Goal: Task Accomplishment & Management: Use online tool/utility

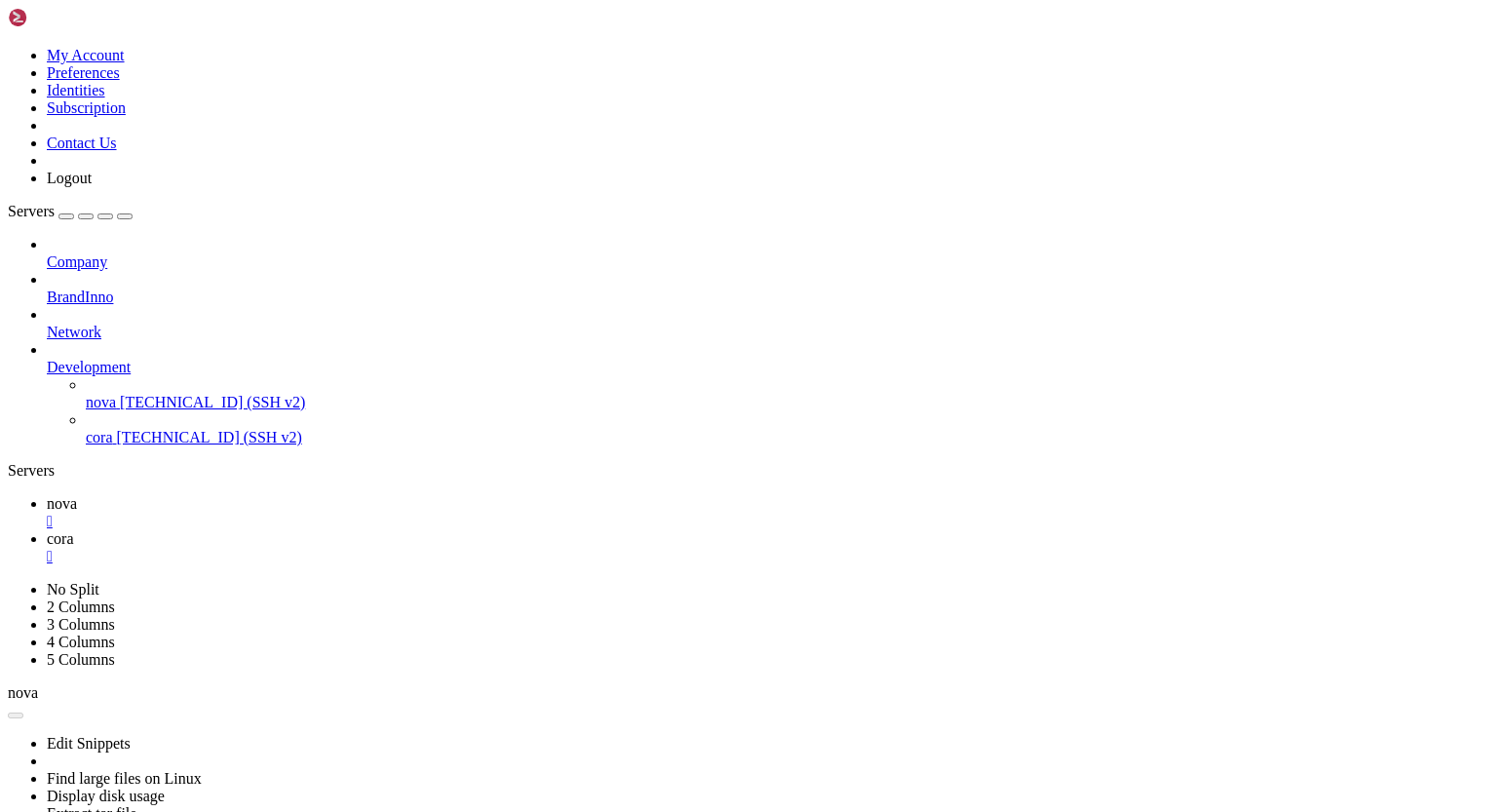
scroll to position [9, 2]
click at [422, 548] on div "" at bounding box center [768, 557] width 1443 height 18
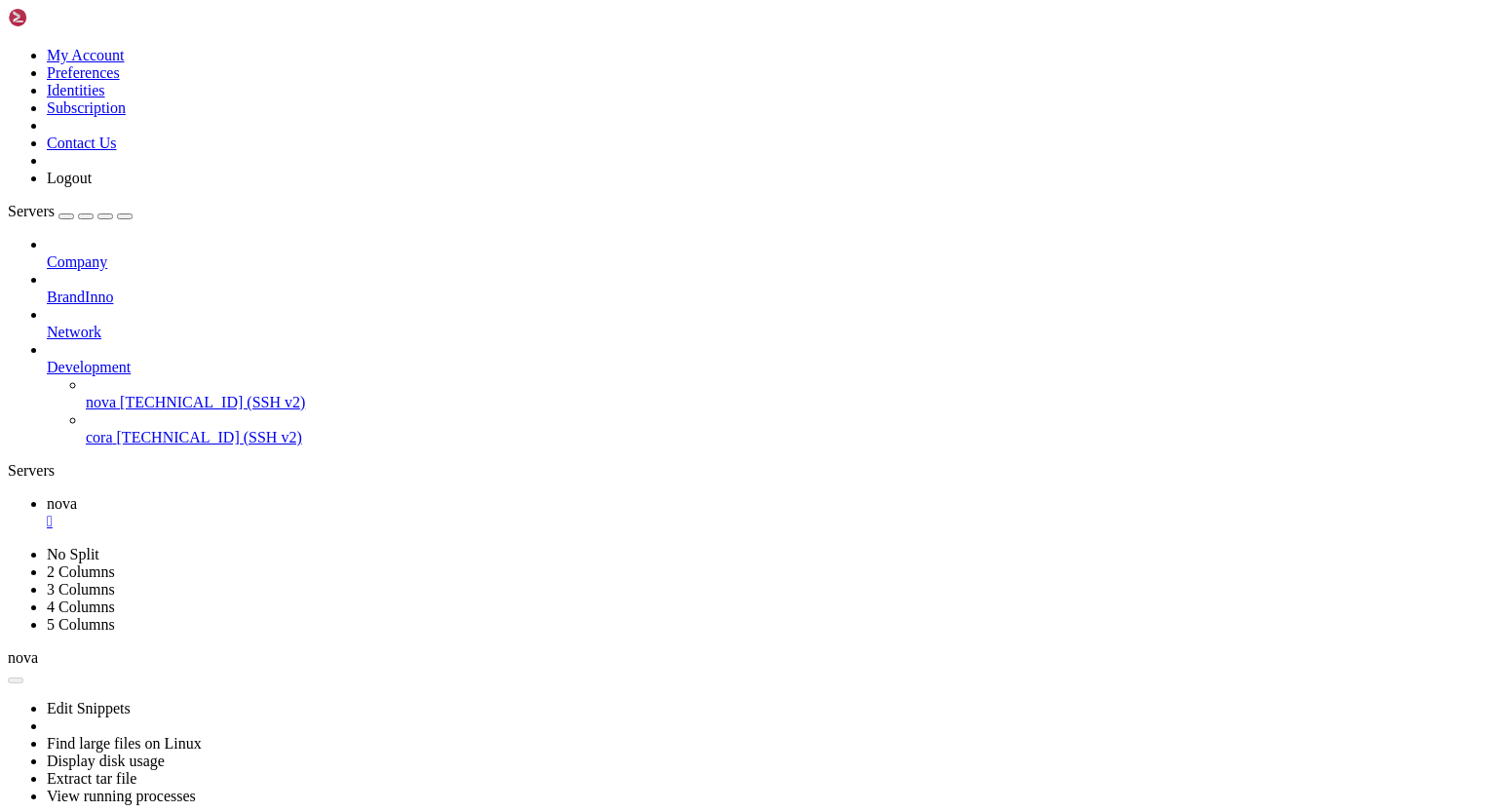
click at [319, 512] on div "" at bounding box center [768, 521] width 1443 height 18
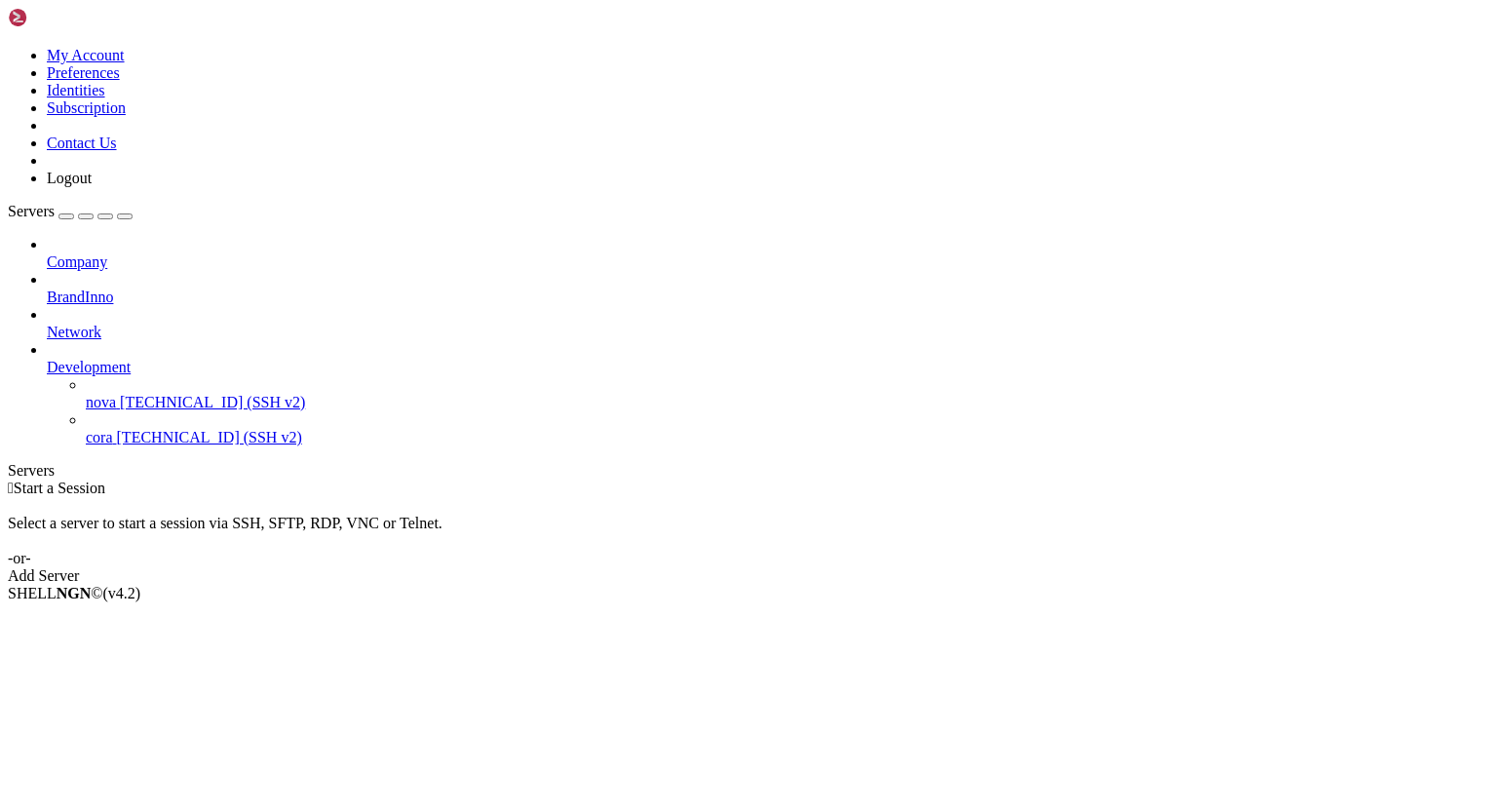
click at [116, 394] on span "nova" at bounding box center [101, 402] width 31 height 17
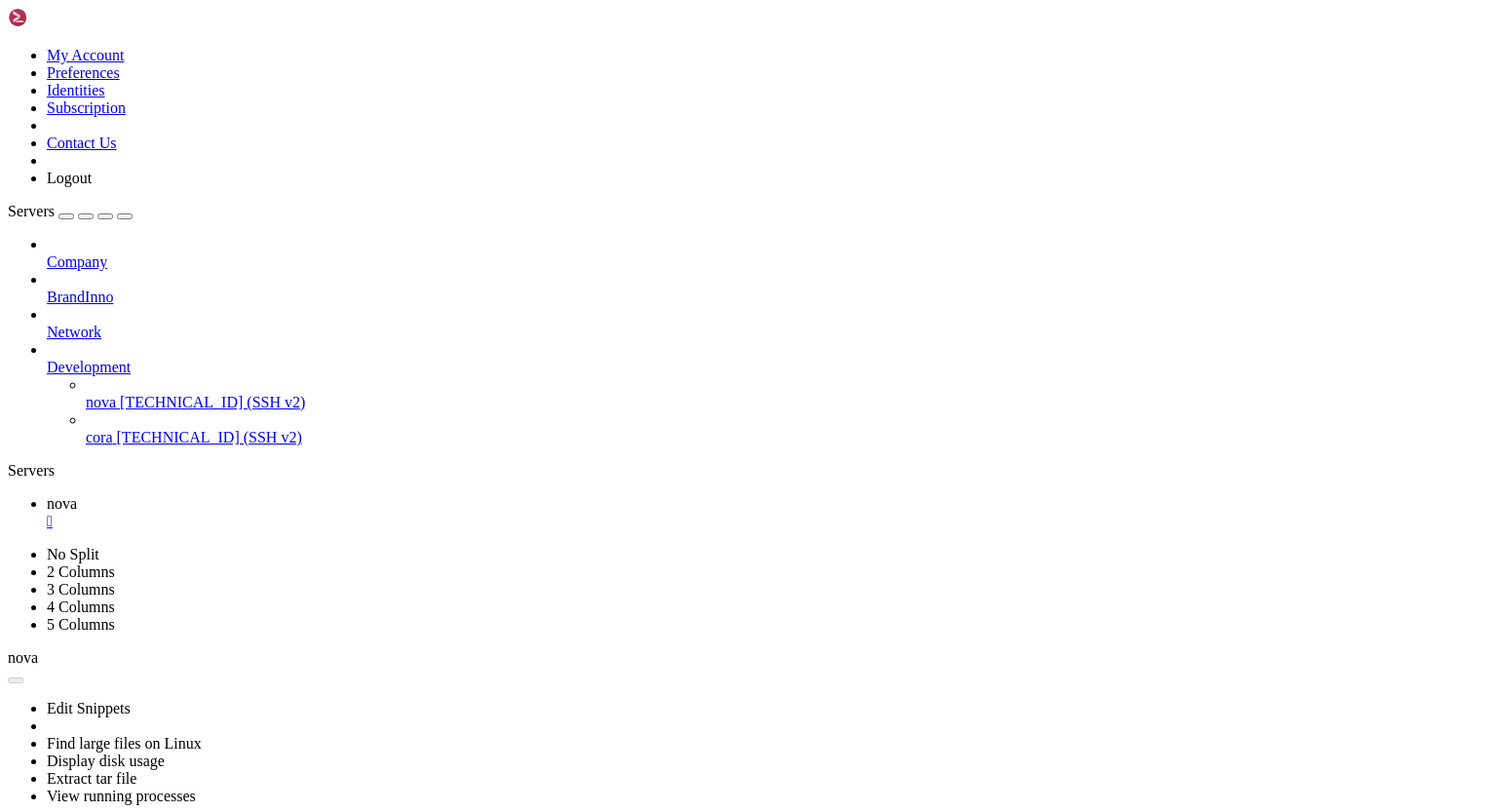
scroll to position [0, 0]
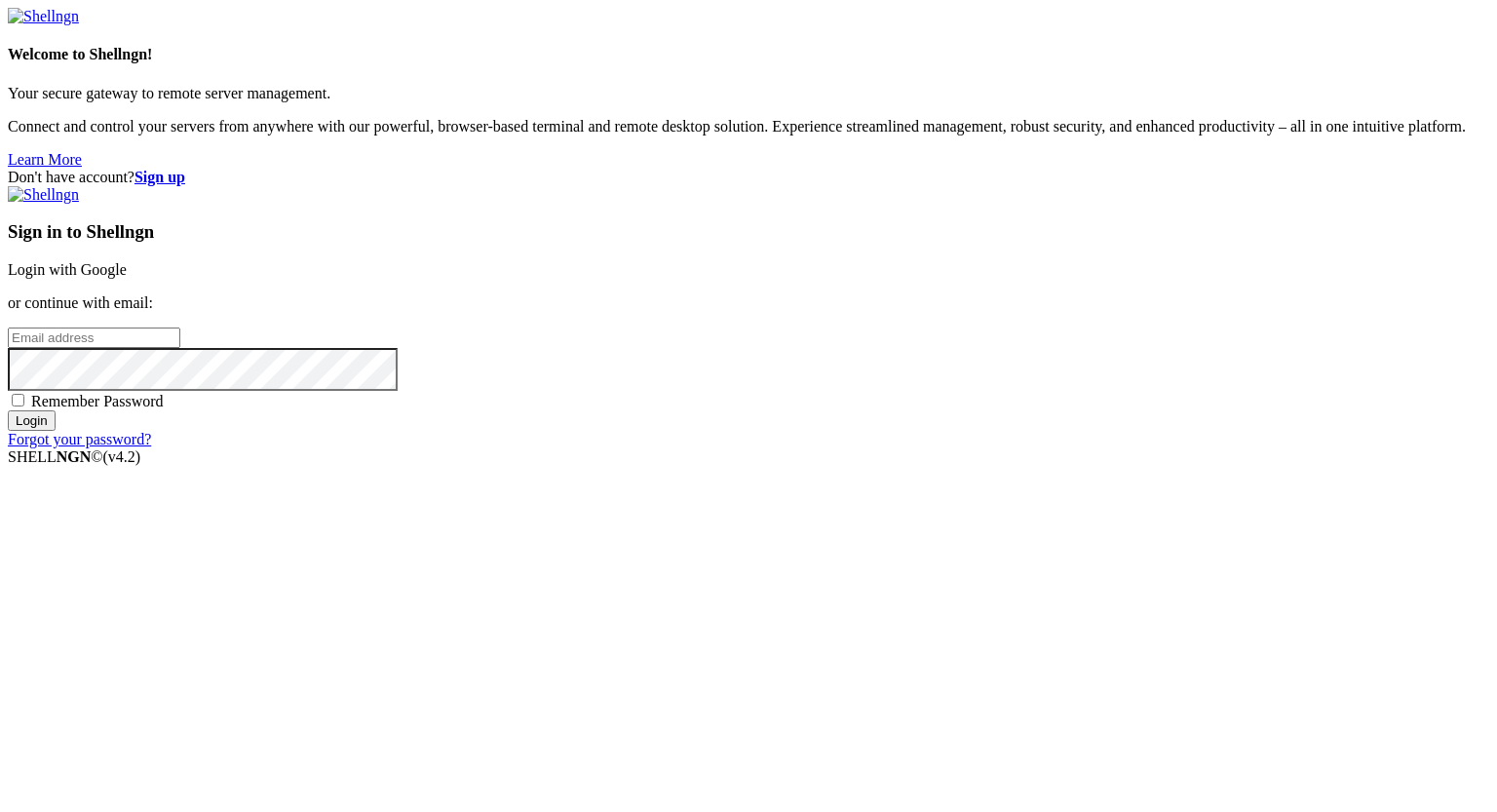
click at [818, 395] on div "Sign in to Shellngn Login with Google or continue with email: Remember Password…" at bounding box center [748, 317] width 1481 height 262
click at [180, 348] on input "email" at bounding box center [94, 337] width 172 height 21
paste input "[PERSON_NAME][EMAIL_ADDRESS][DOMAIN_NAME]"
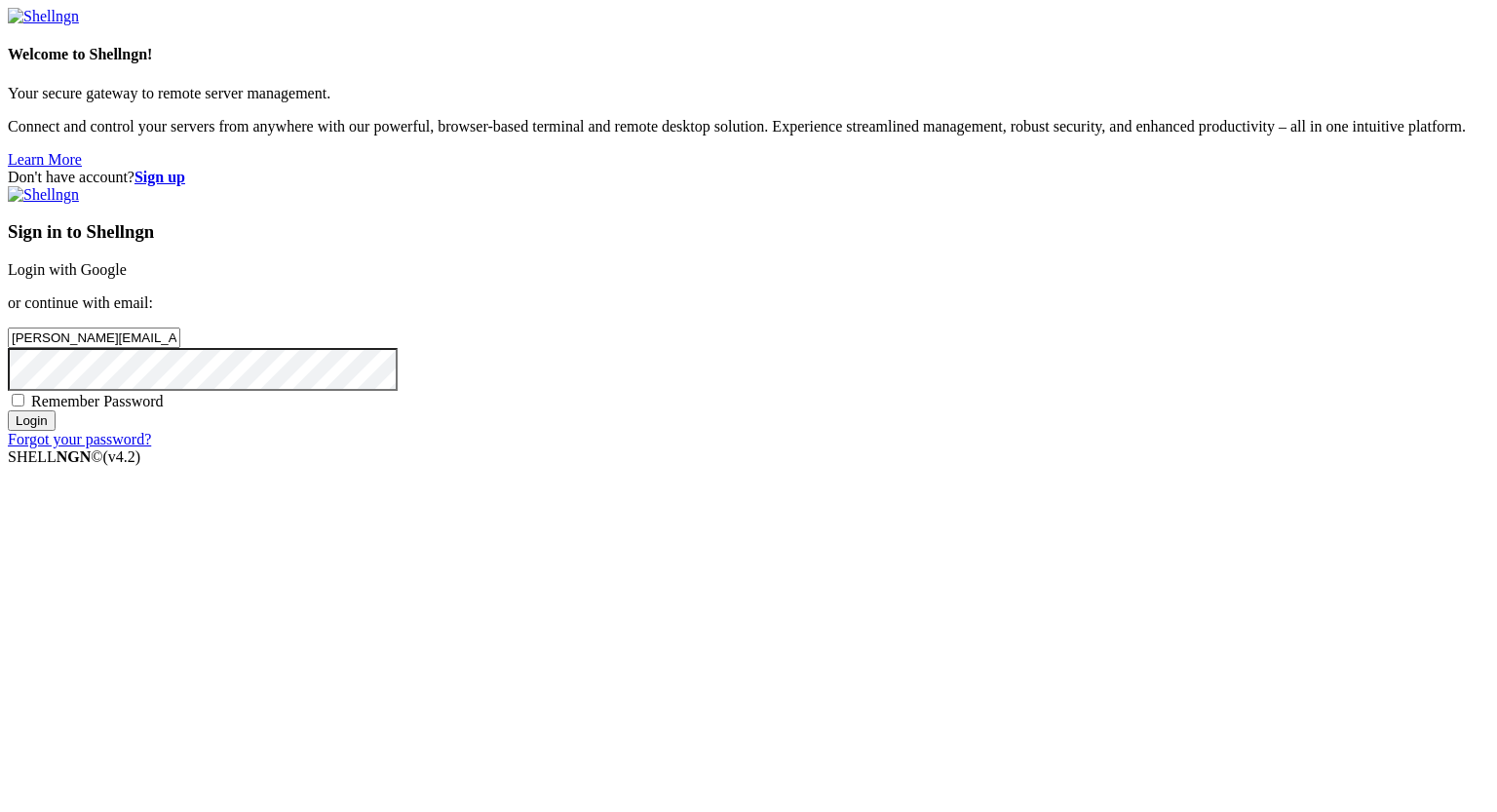
type input "[PERSON_NAME][EMAIL_ADDRESS][DOMAIN_NAME]"
click at [55, 431] on input "Login" at bounding box center [32, 420] width 47 height 21
click at [985, 582] on div "Loading..." at bounding box center [748, 566] width 1481 height 119
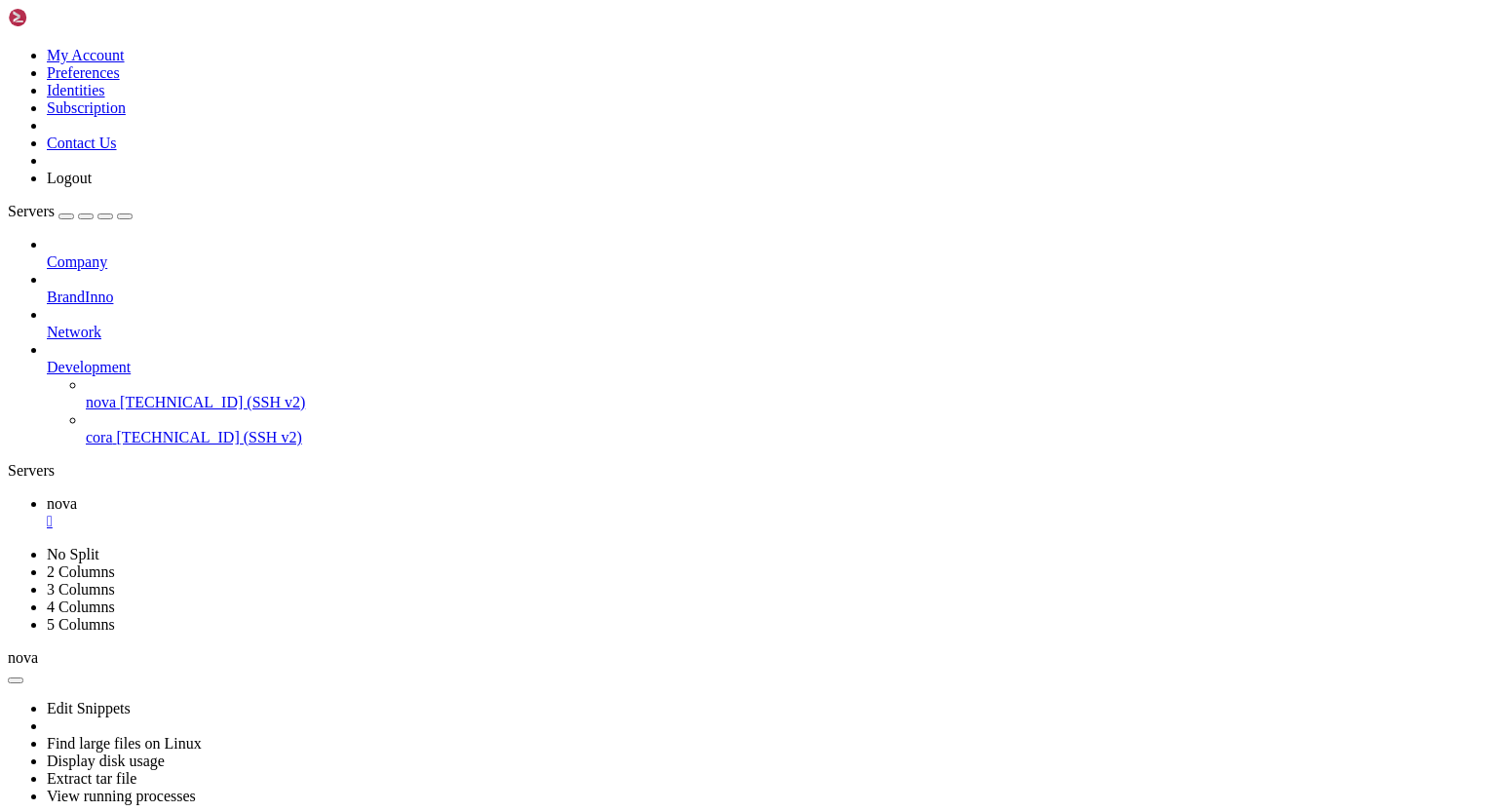
drag, startPoint x: 109, startPoint y: 1116, endPoint x: 257, endPoint y: 1121, distance: 148.1
drag, startPoint x: 109, startPoint y: 1121, endPoint x: 256, endPoint y: 1117, distance: 147.1
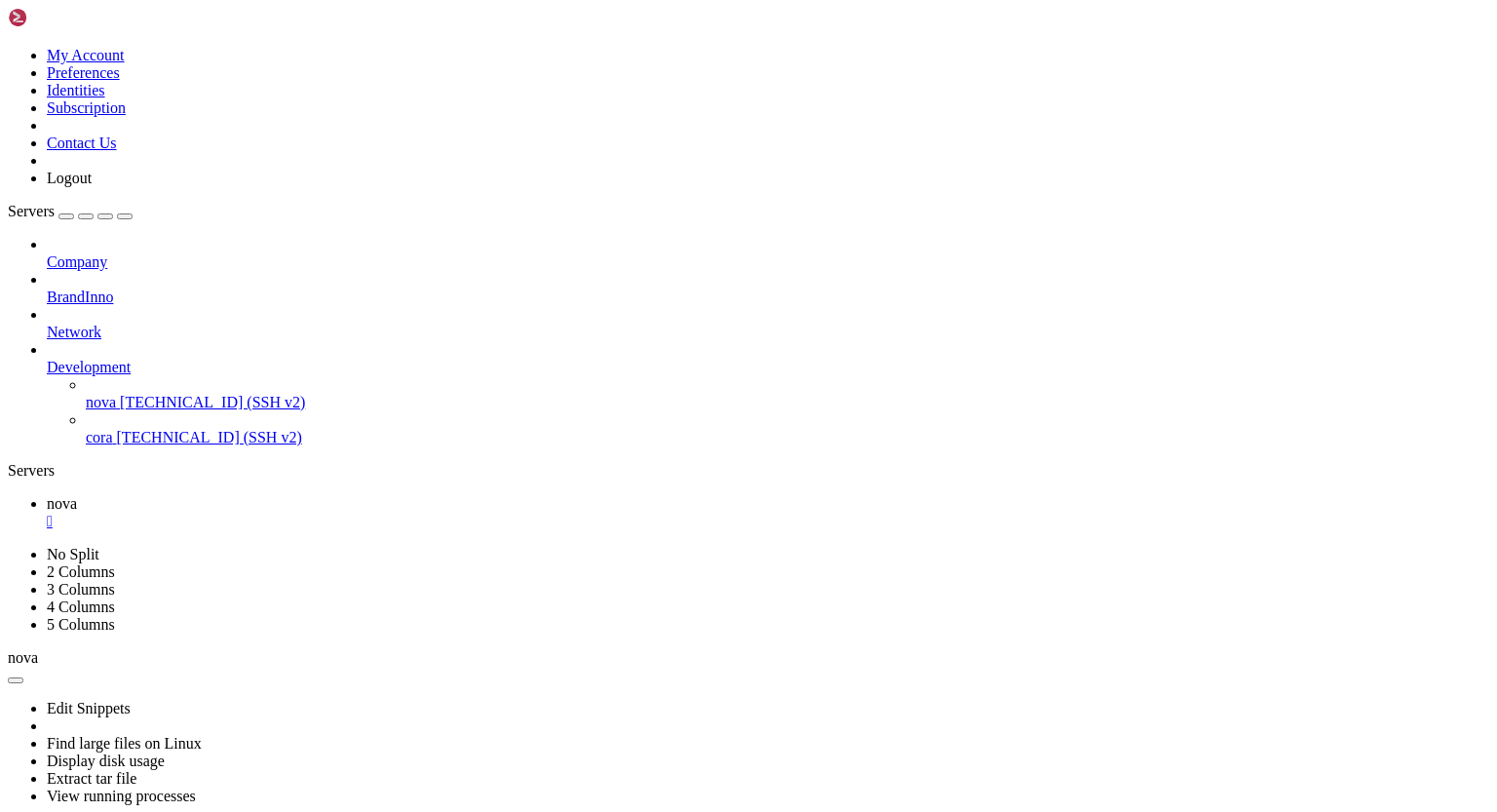
drag, startPoint x: 50, startPoint y: 1399, endPoint x: 271, endPoint y: 1395, distance: 221.0
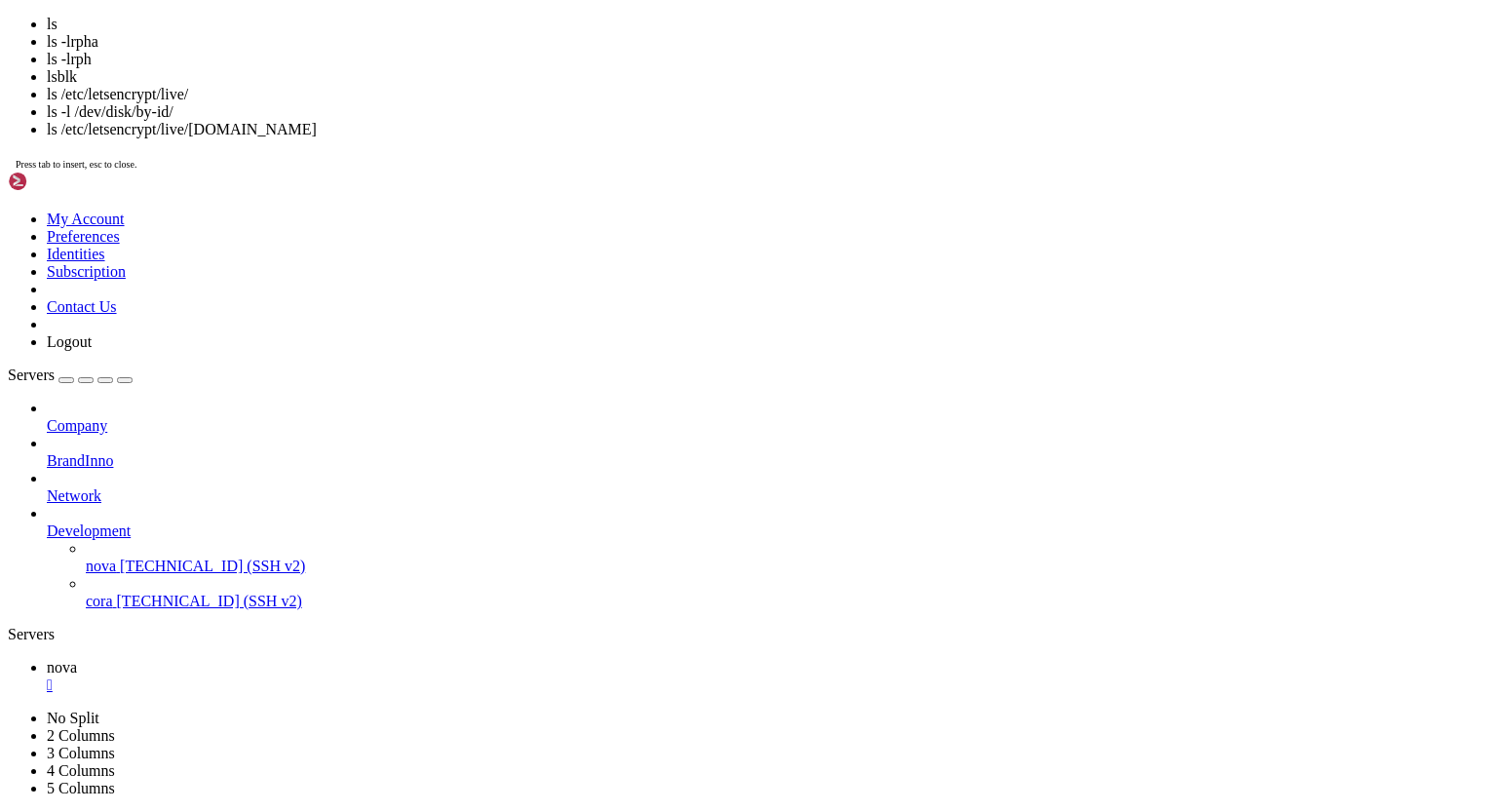
scroll to position [7821, 0]
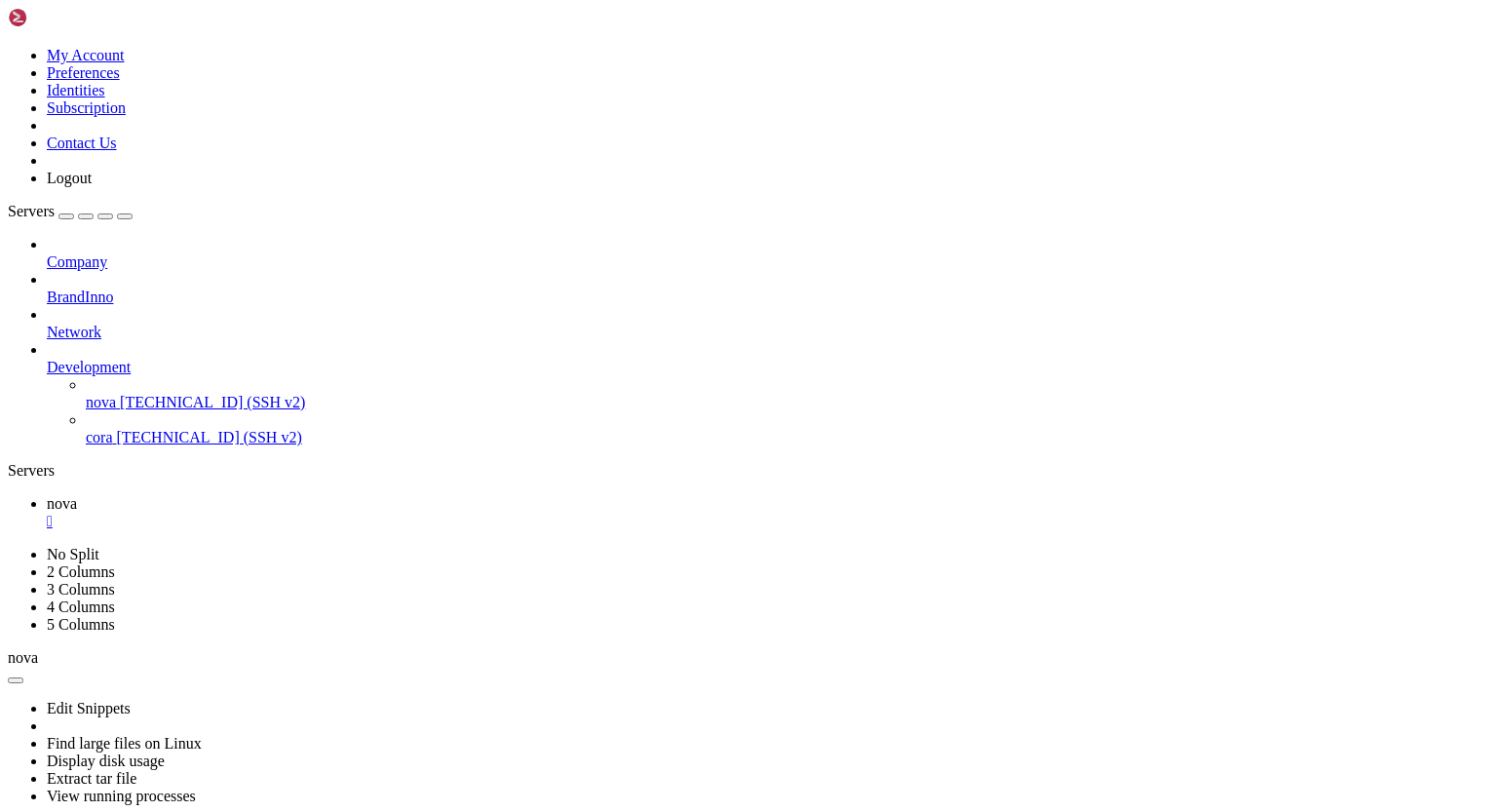
drag, startPoint x: 18, startPoint y: 1503, endPoint x: 327, endPoint y: 1501, distance: 309.0
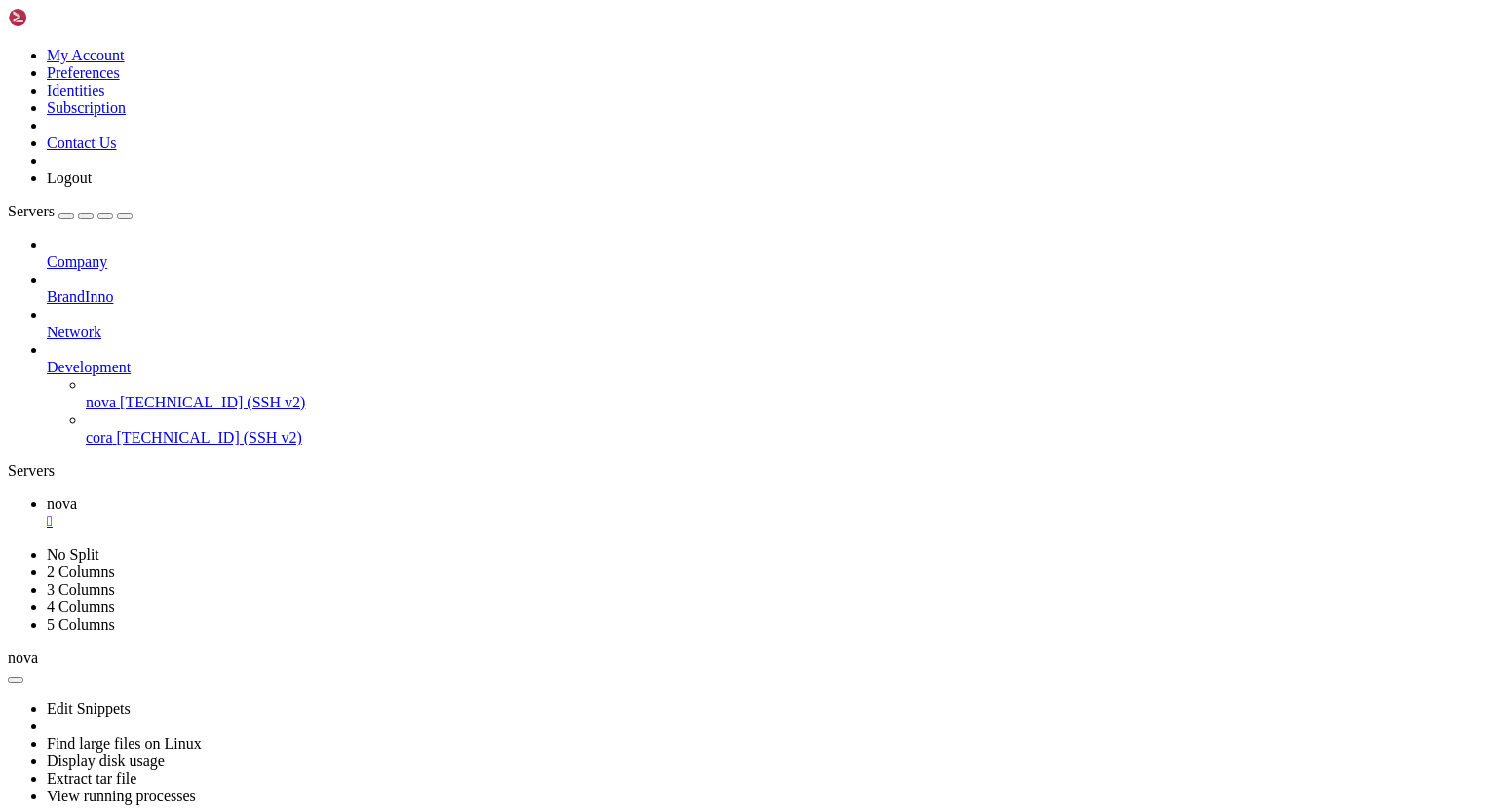
drag, startPoint x: 82, startPoint y: 1355, endPoint x: 134, endPoint y: 1360, distance: 52.2
drag, startPoint x: 341, startPoint y: 1371, endPoint x: 14, endPoint y: 1263, distance: 344.4
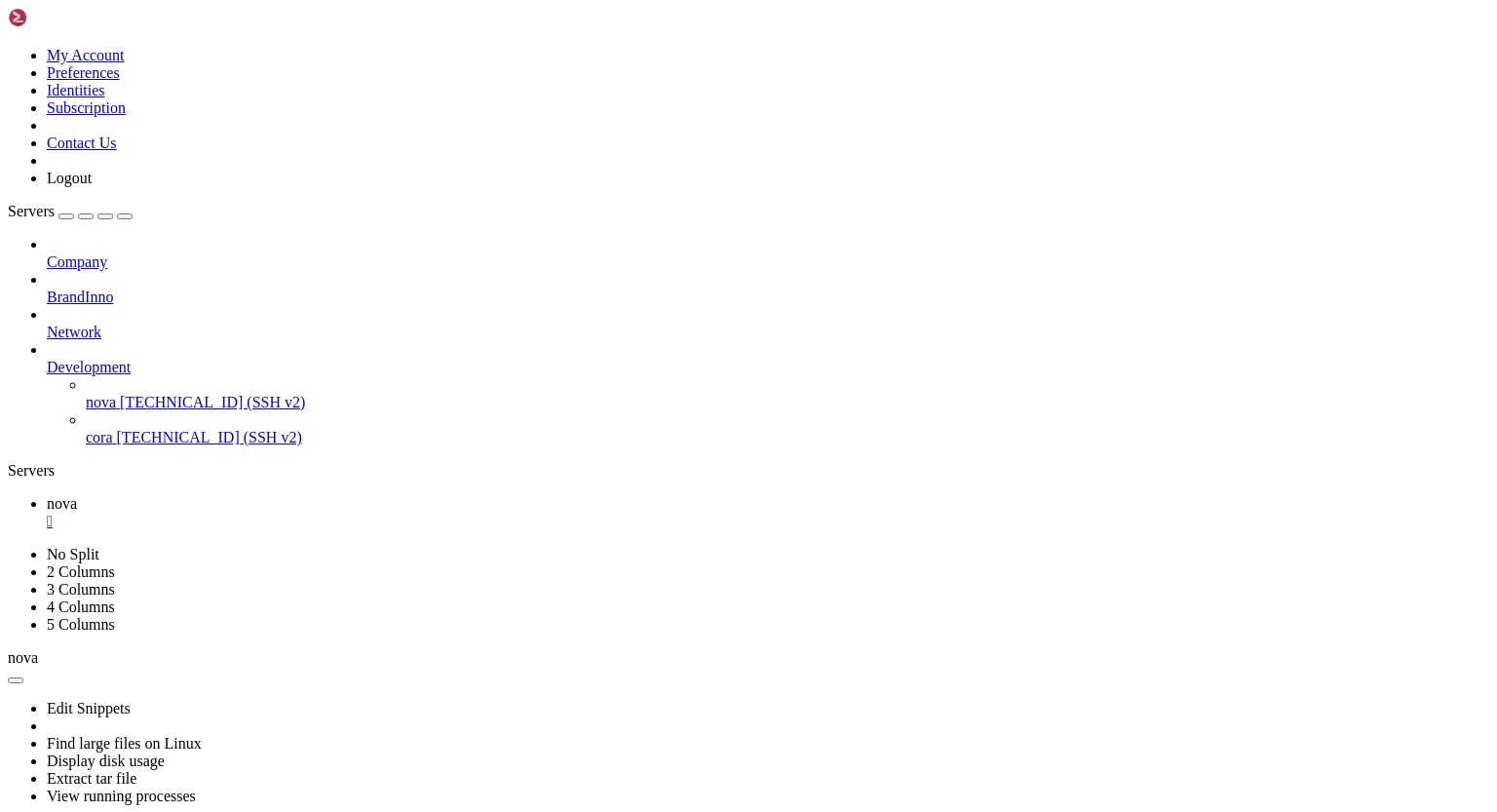
drag, startPoint x: 16, startPoint y: 1255, endPoint x: 370, endPoint y: 1381, distance: 375.8
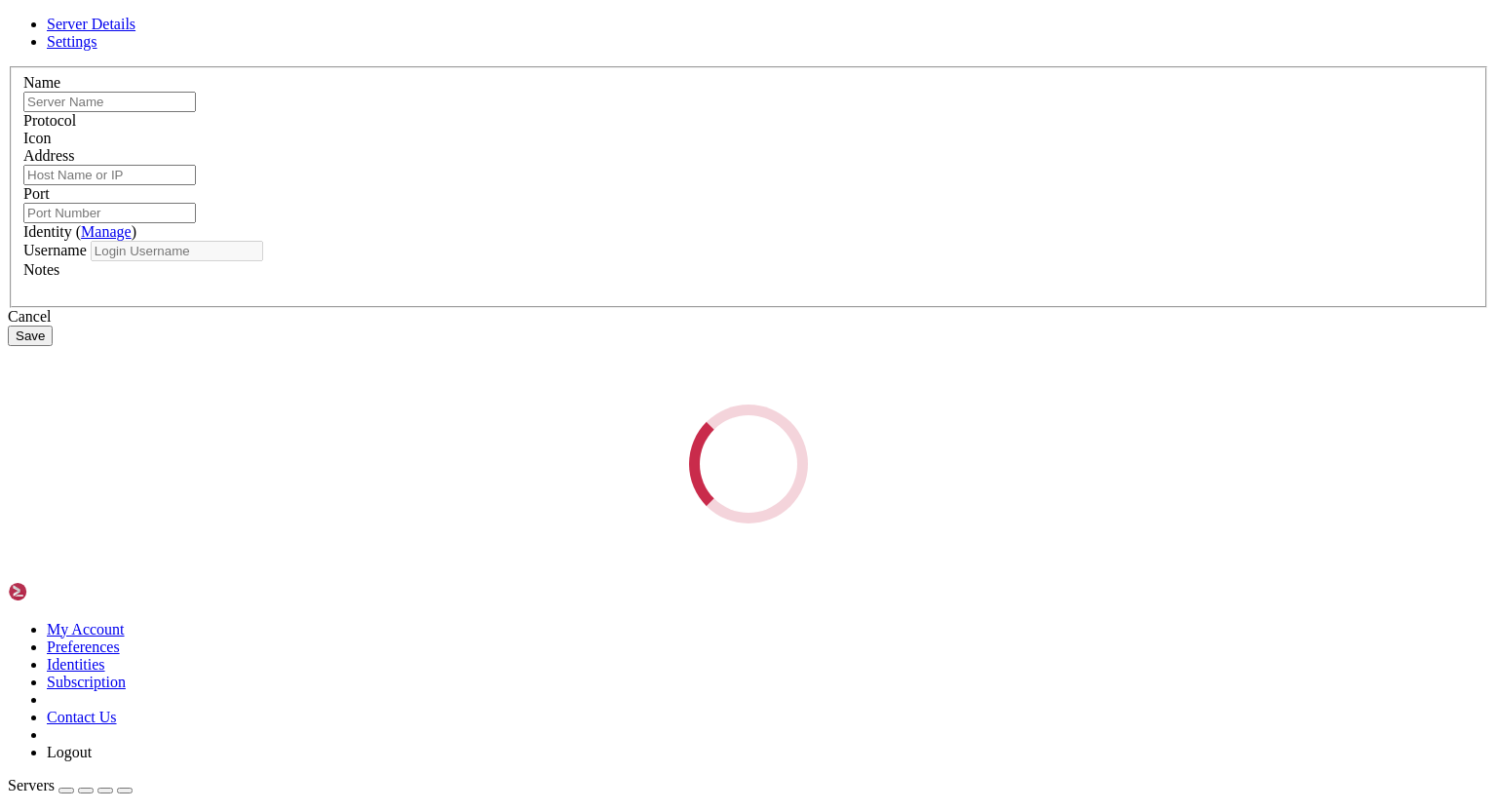
type input "cora"
type input "[TECHNICAL_ID]"
type input "22250"
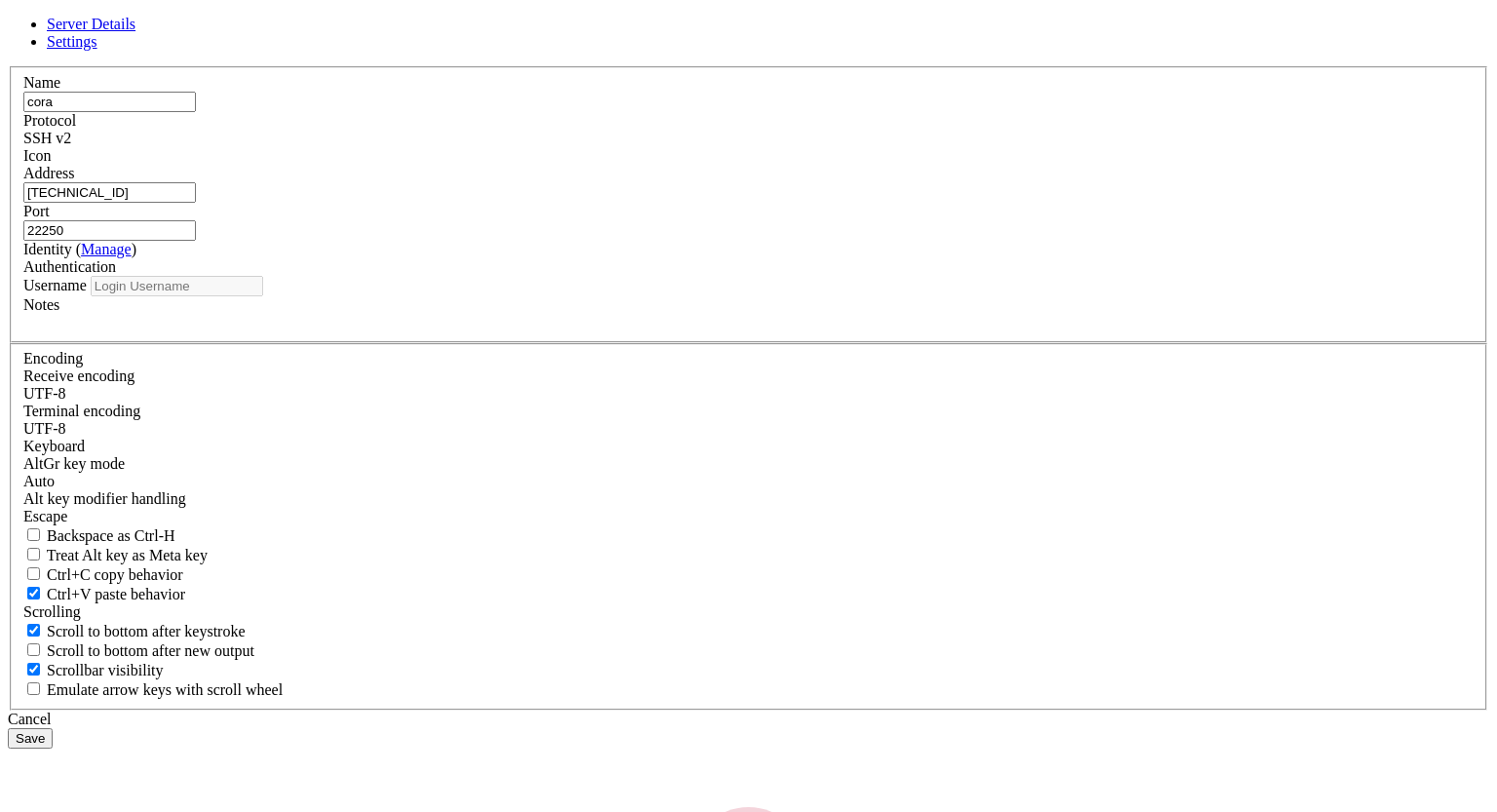
type input "root"
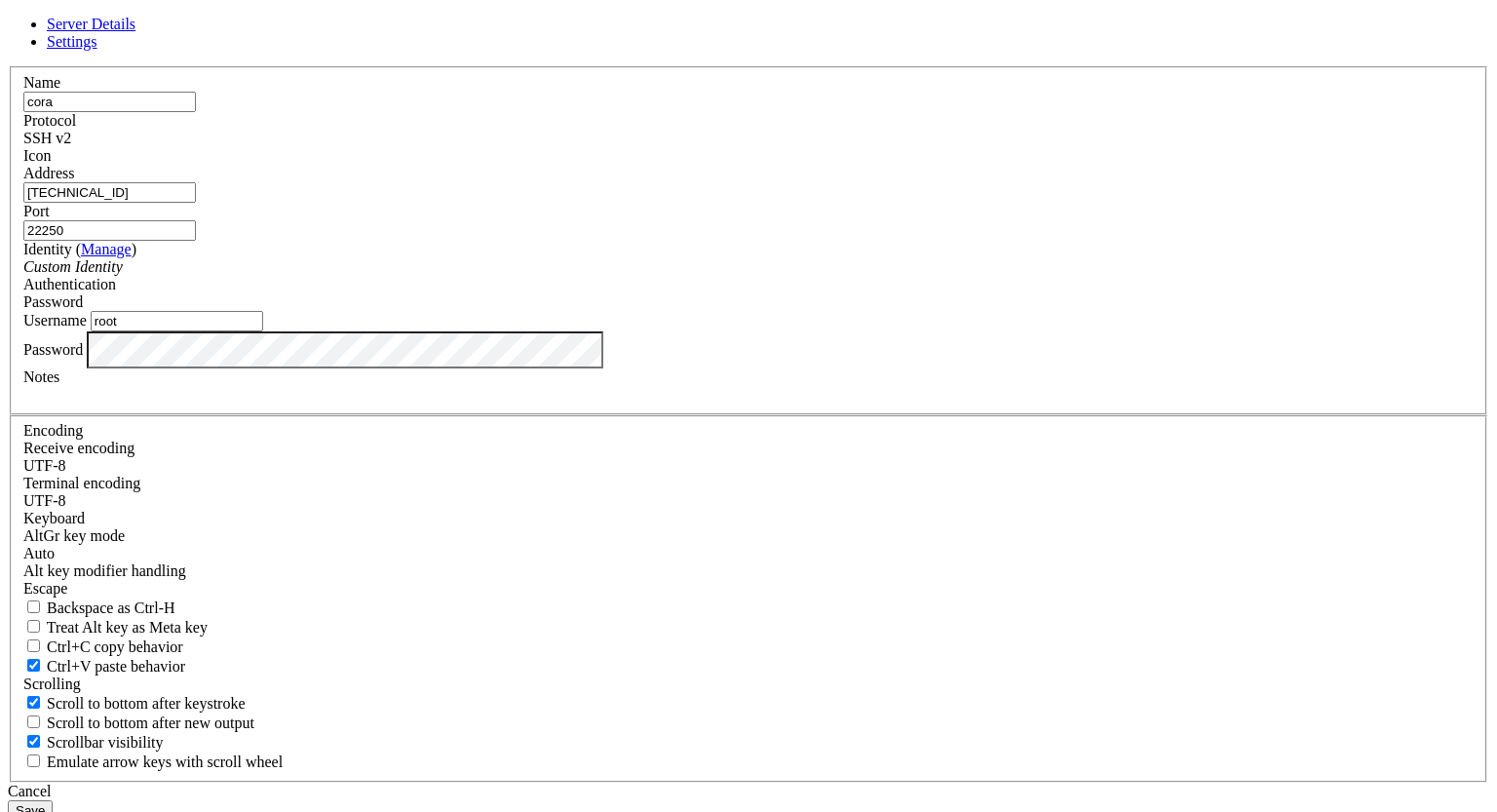
click at [429, 511] on div "Server Details Settings Name [PERSON_NAME] Protocol SSH v2 Icon" at bounding box center [748, 418] width 1481 height 805
click at [52, 800] on button "Save" at bounding box center [30, 810] width 44 height 21
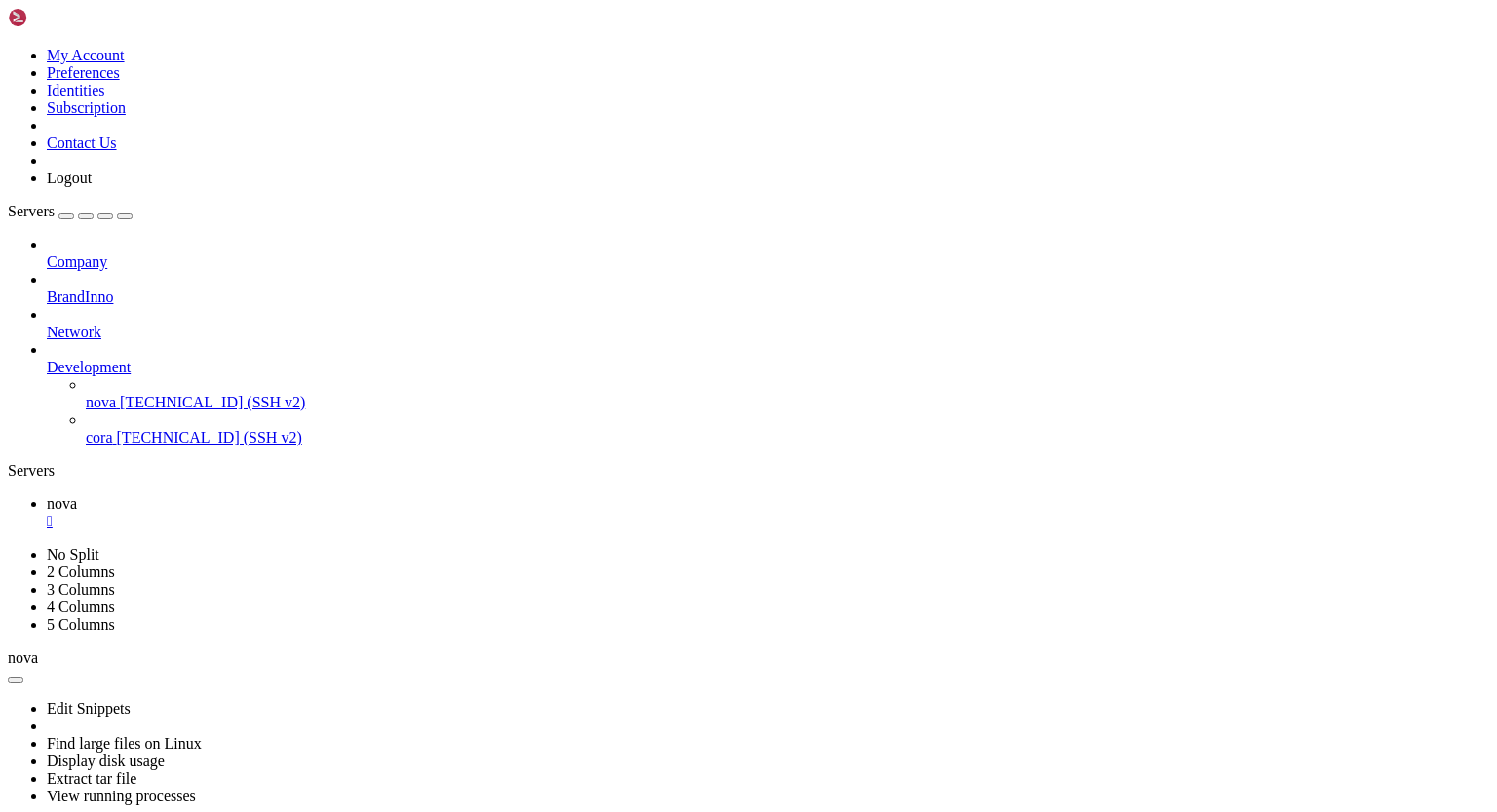
click at [152, 429] on span "[TECHNICAL_ID] (SSH v2)" at bounding box center [210, 437] width 185 height 17
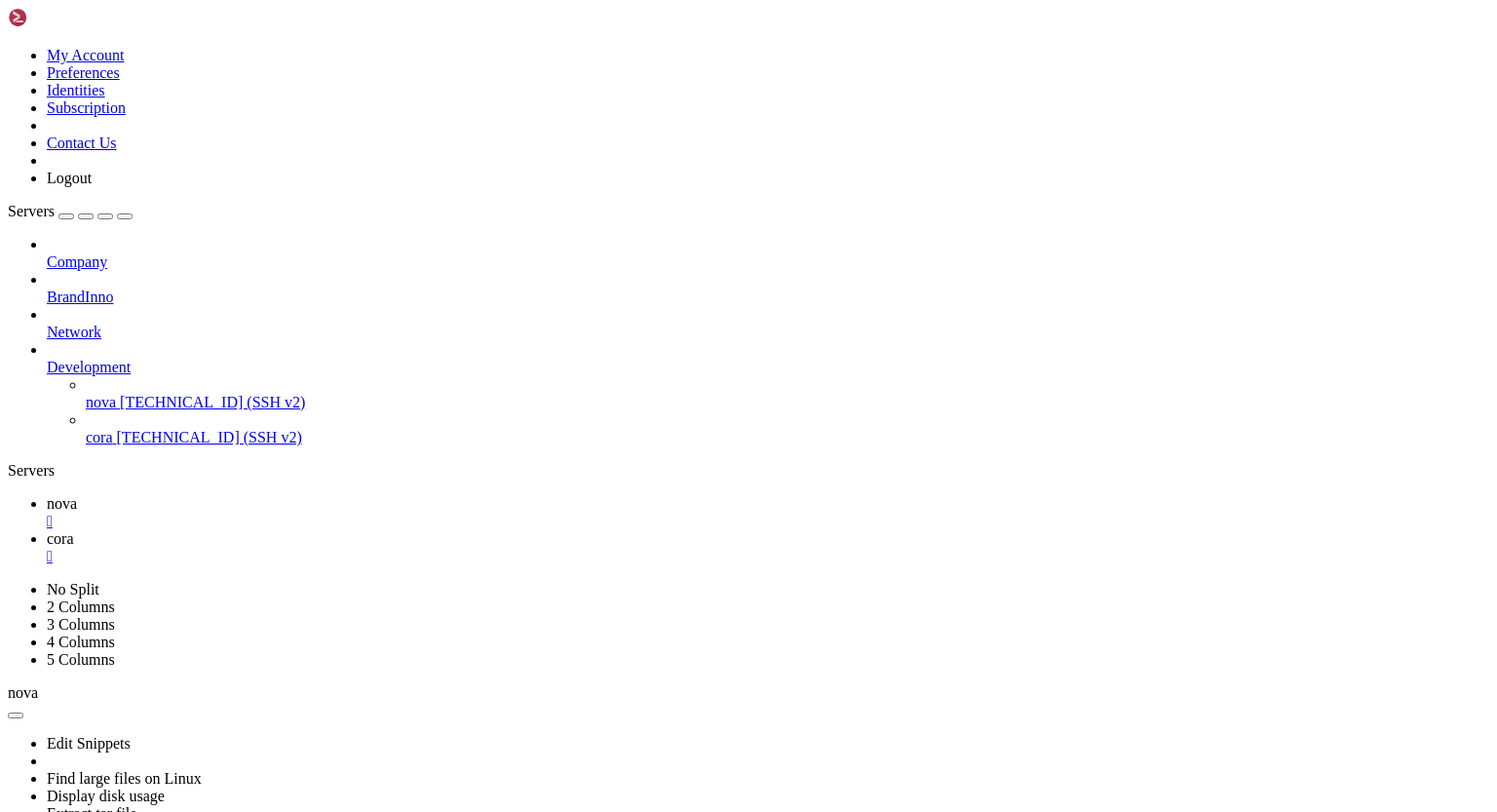
scroll to position [0, 0]
click at [77, 495] on span "nova" at bounding box center [61, 503] width 31 height 17
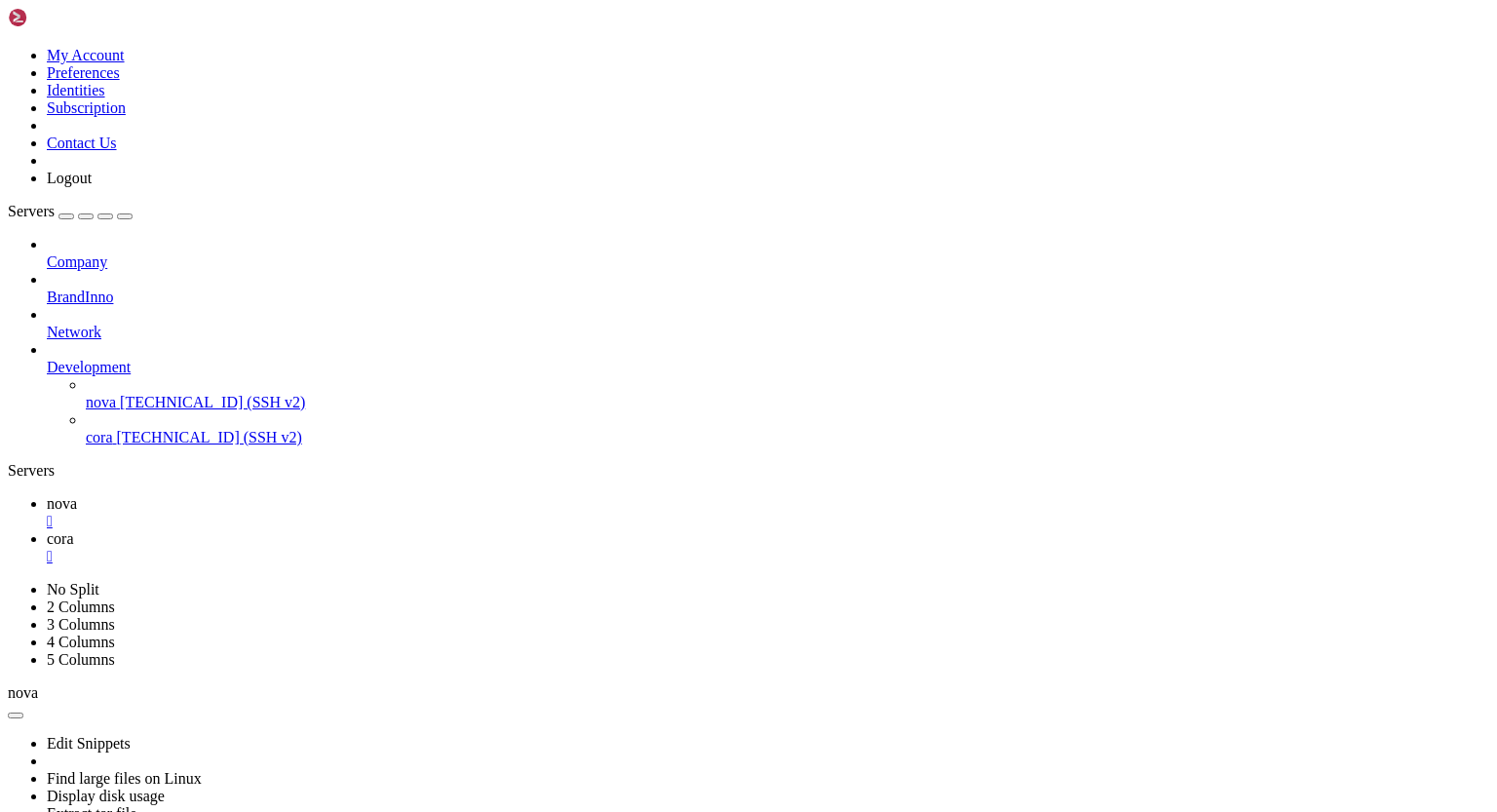
drag, startPoint x: 39, startPoint y: 1485, endPoint x: 317, endPoint y: 1484, distance: 278.0
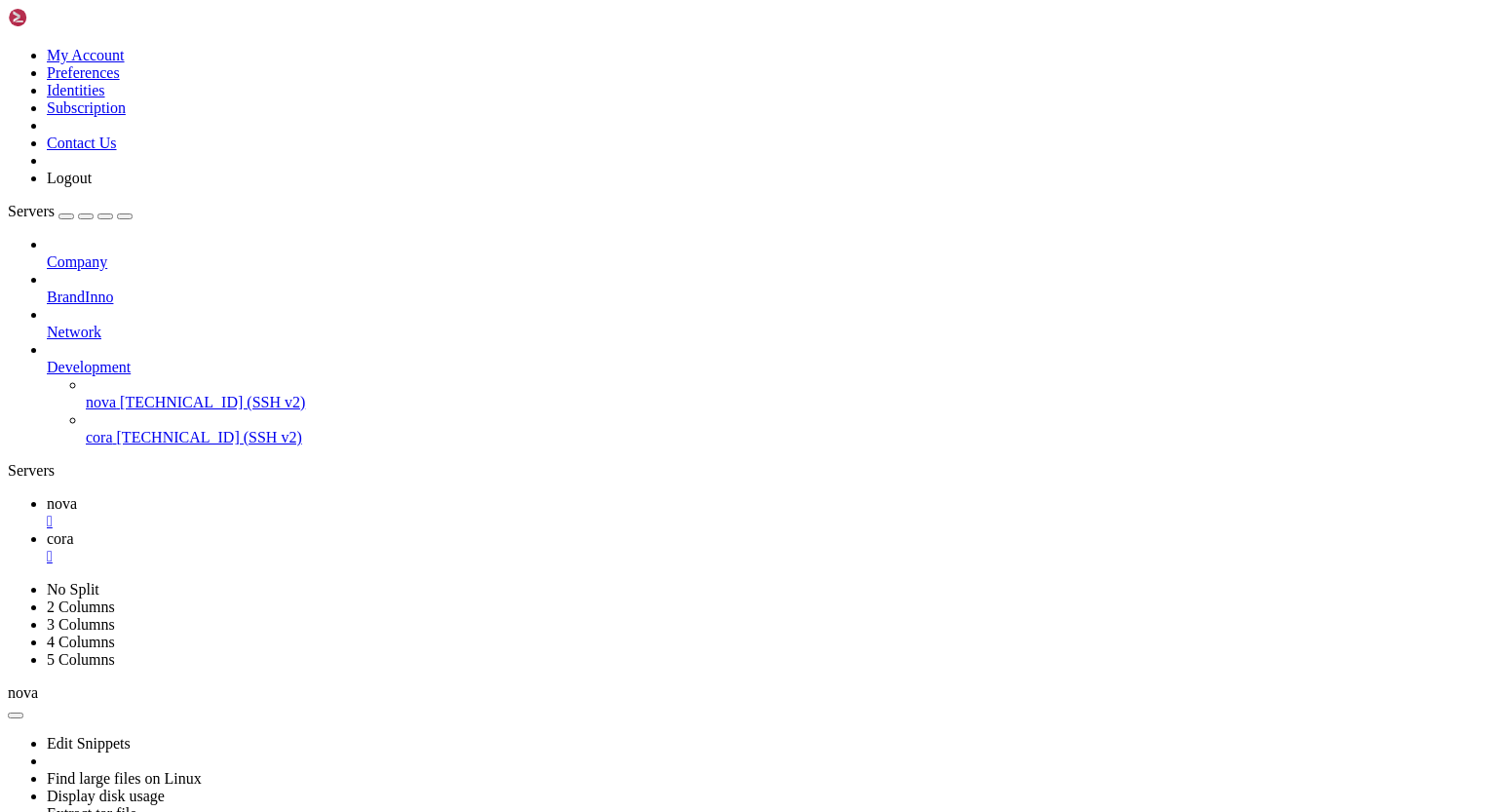
click at [74, 530] on span "cora" at bounding box center [60, 538] width 28 height 17
click at [285, 495] on link "nova " at bounding box center [768, 512] width 1443 height 35
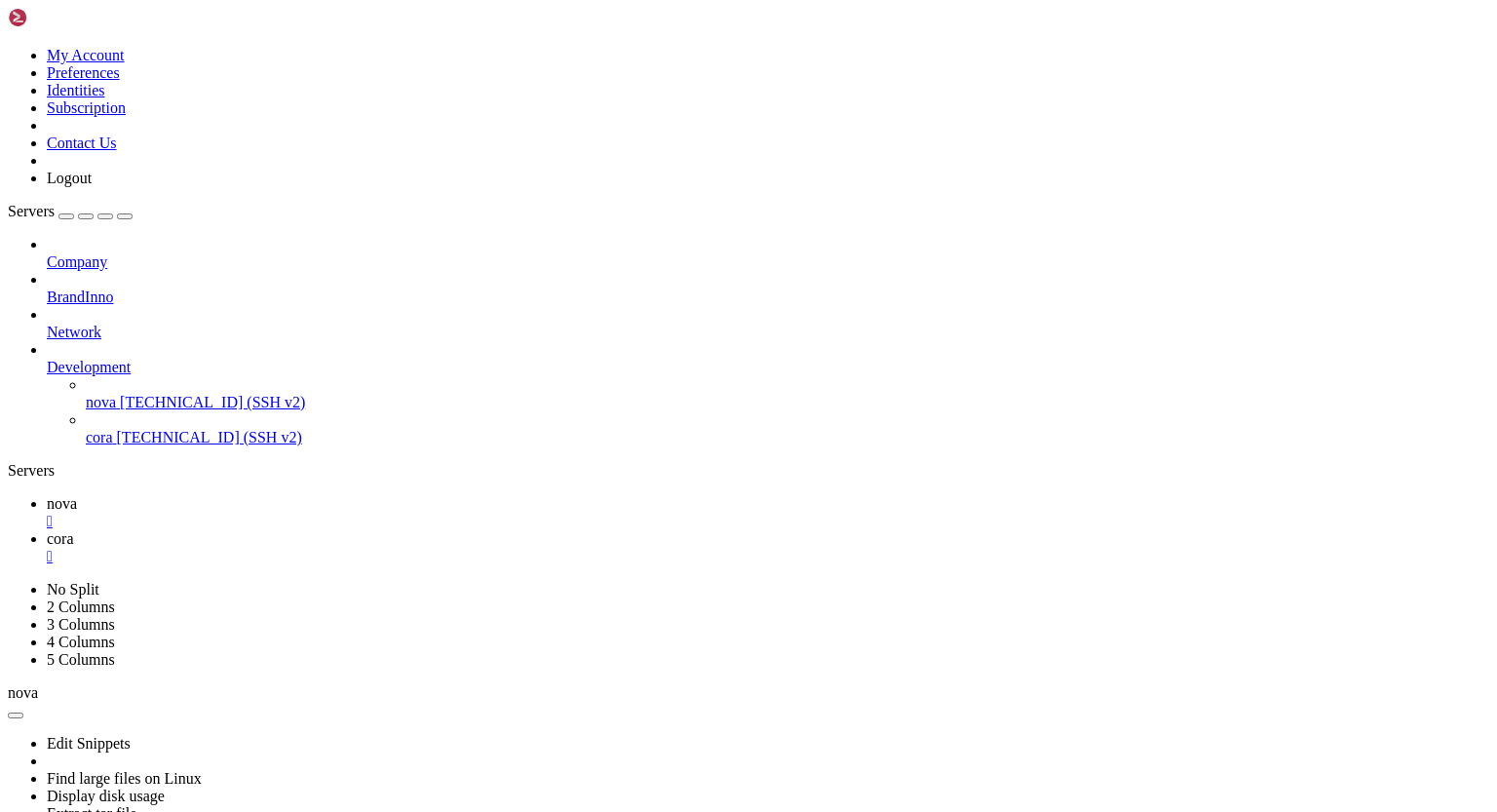
drag, startPoint x: 18, startPoint y: 1437, endPoint x: 579, endPoint y: 1538, distance: 570.0
